Goal: Check status: Check status

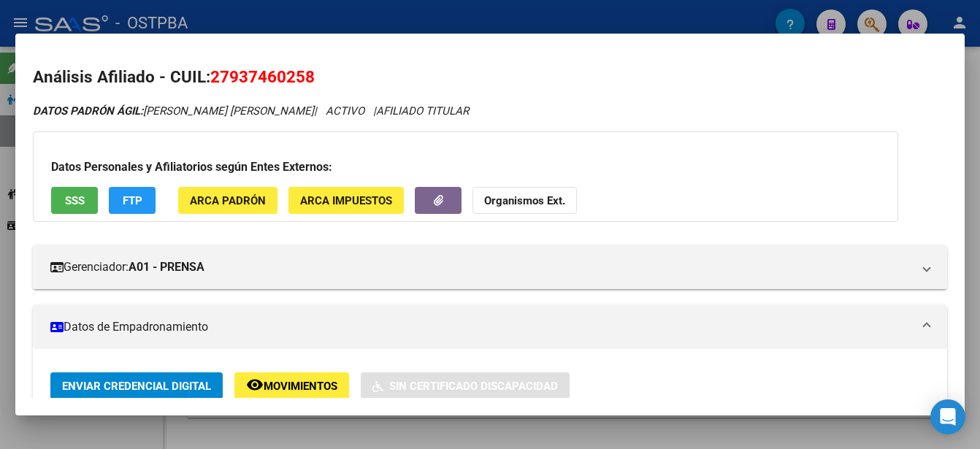
scroll to position [146, 0]
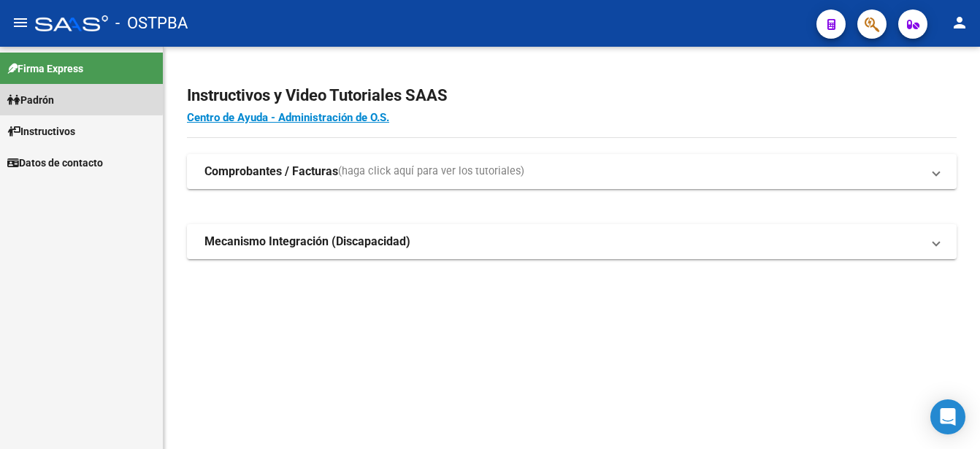
click at [74, 97] on link "Padrón" at bounding box center [81, 99] width 163 height 31
click at [74, 96] on link "Padrón" at bounding box center [81, 99] width 163 height 31
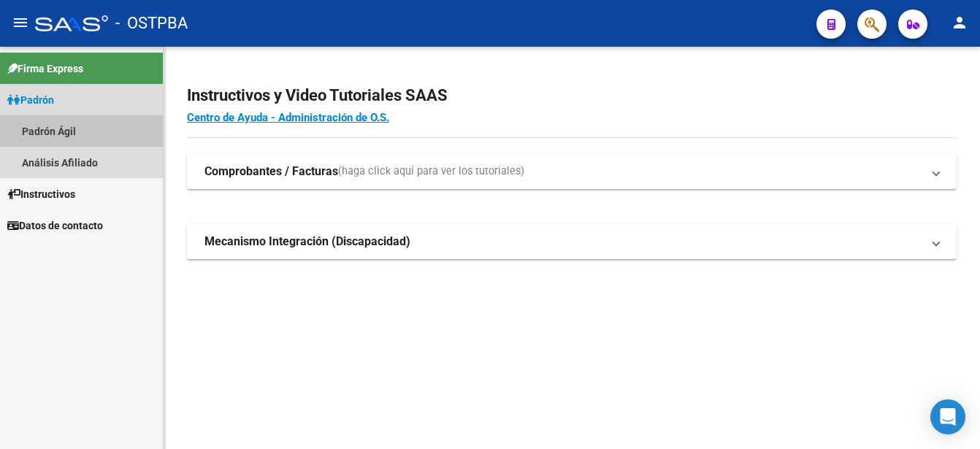
click at [83, 127] on link "Padrón Ágil" at bounding box center [81, 130] width 163 height 31
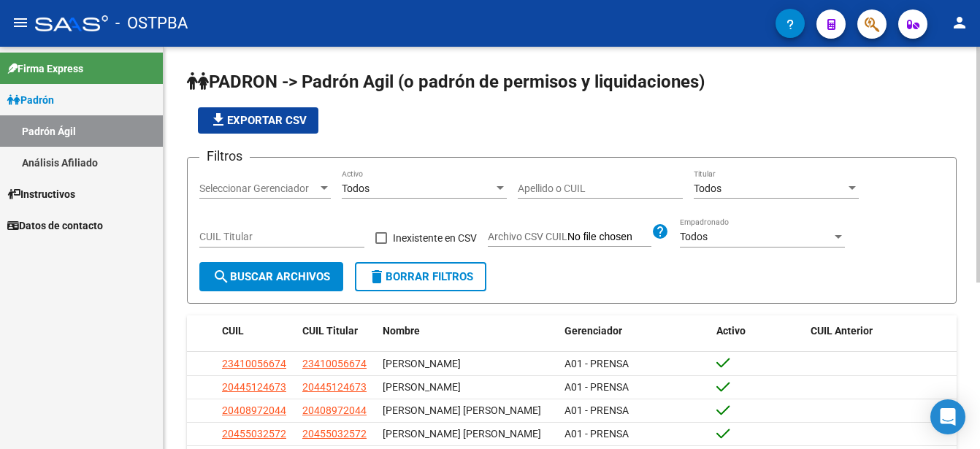
click at [522, 179] on div "Apellido o CUIL" at bounding box center [600, 183] width 165 height 29
type input "30491894"
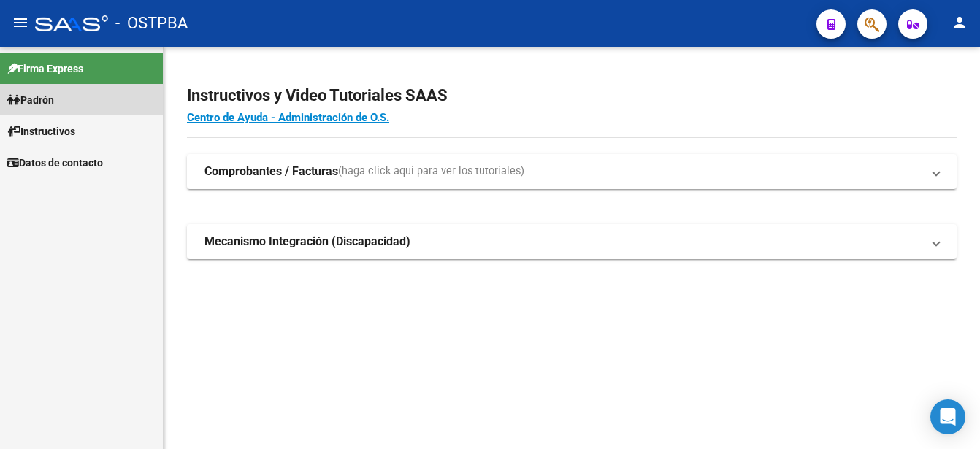
click at [84, 93] on link "Padrón" at bounding box center [81, 99] width 163 height 31
click at [81, 93] on link "Padrón" at bounding box center [81, 99] width 163 height 31
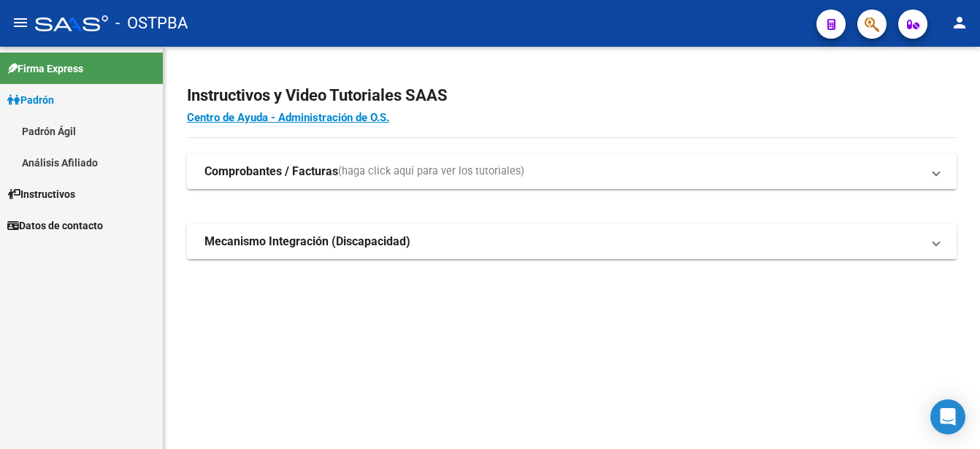
click at [77, 131] on link "Padrón Ágil" at bounding box center [81, 130] width 163 height 31
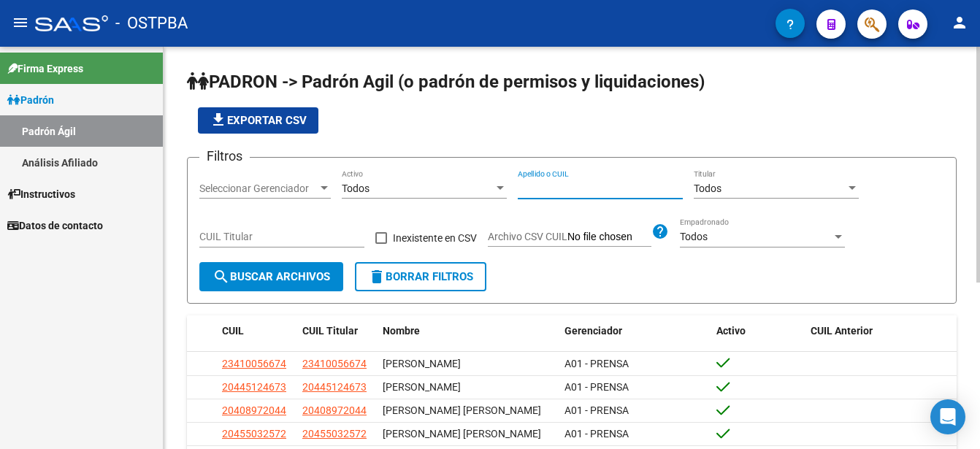
click at [524, 185] on input "Apellido o CUIL" at bounding box center [600, 189] width 165 height 12
